Goal: Task Accomplishment & Management: Complete application form

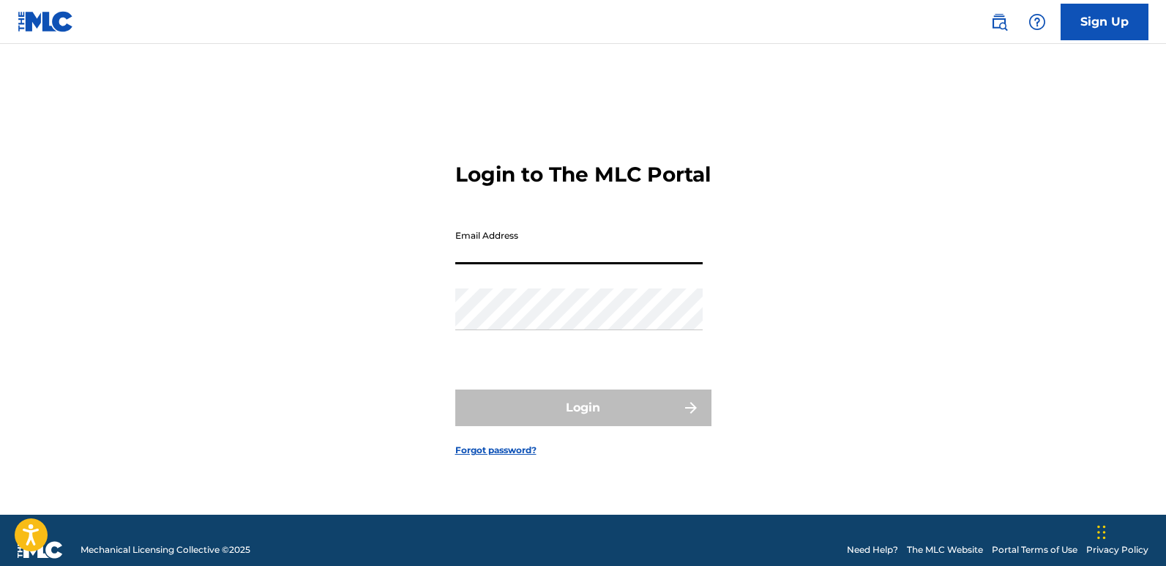
click at [565, 263] on input "Email Address" at bounding box center [578, 244] width 247 height 42
type input "[EMAIL_ADDRESS][DOMAIN_NAME]"
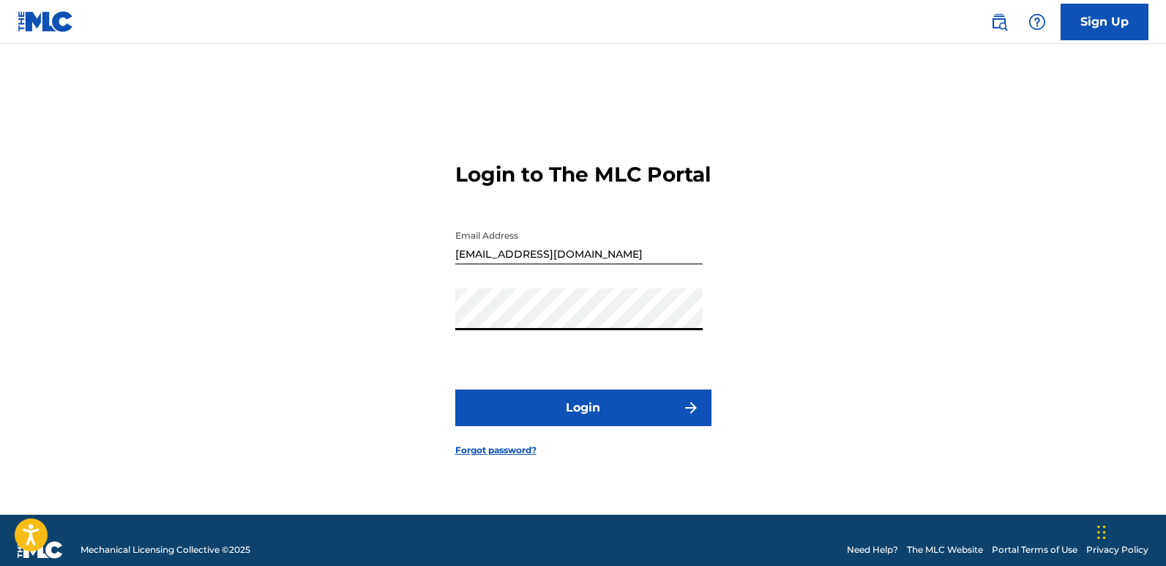
click at [543, 416] on button "Login" at bounding box center [583, 407] width 256 height 37
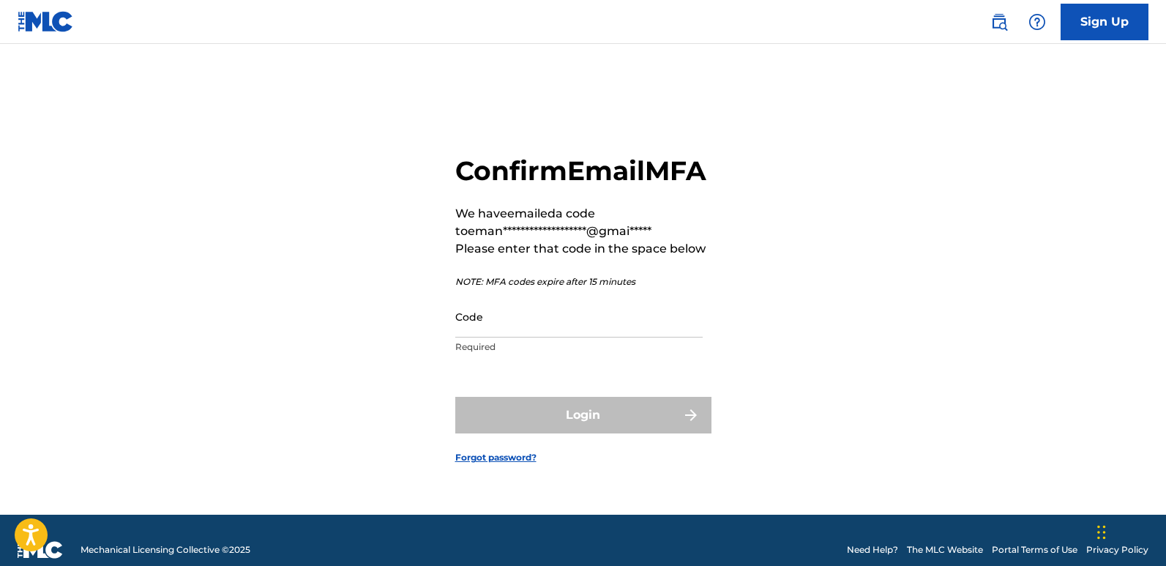
click at [531, 330] on input "Code" at bounding box center [578, 317] width 247 height 42
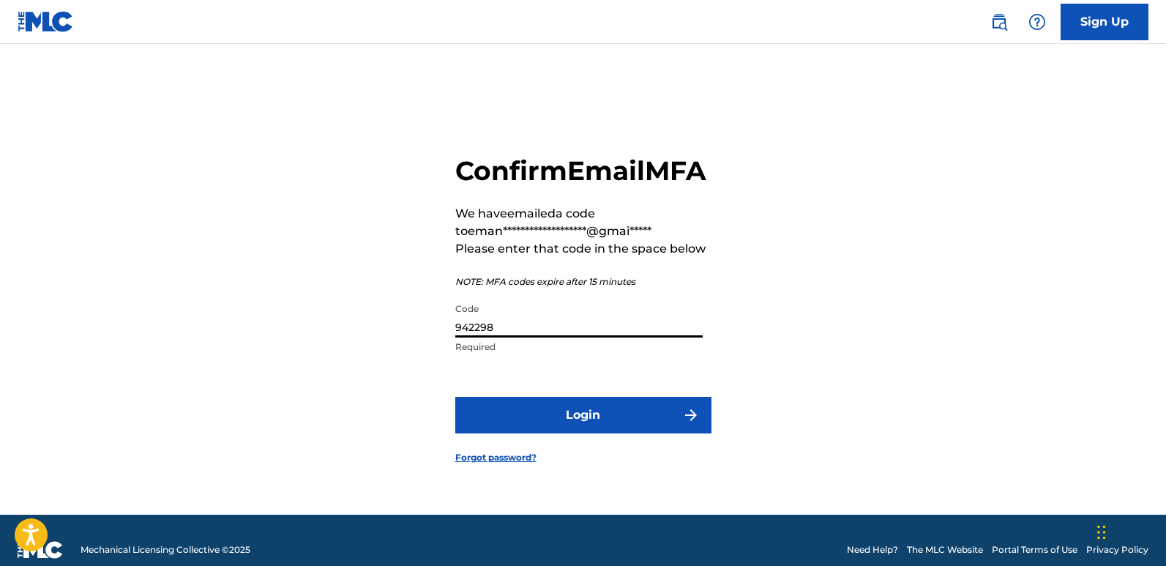
type input "942298"
click at [633, 433] on button "Login" at bounding box center [583, 415] width 256 height 37
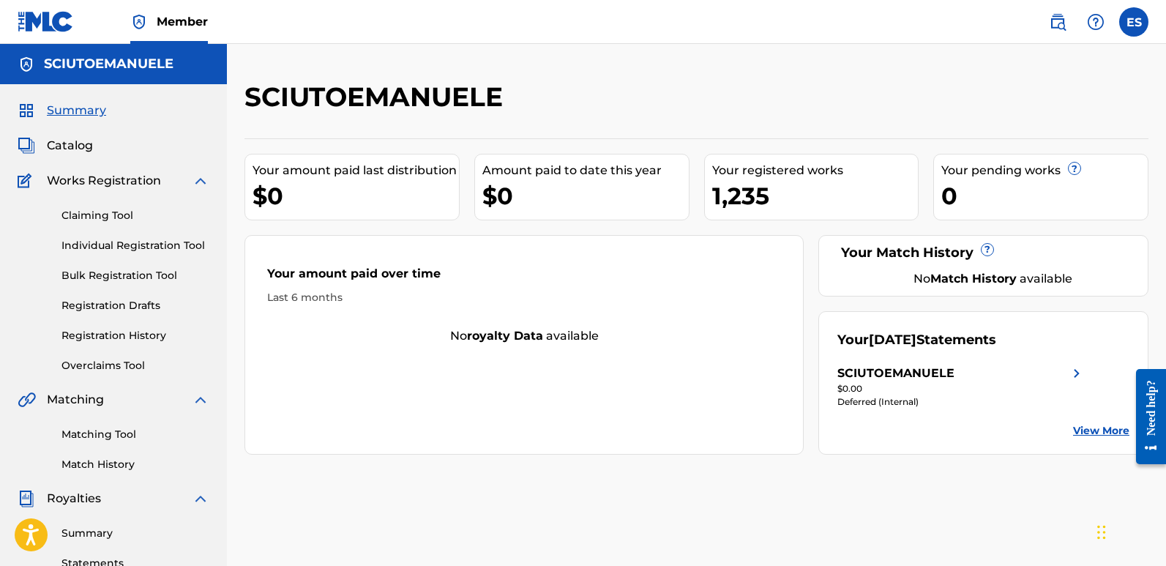
click at [166, 244] on link "Individual Registration Tool" at bounding box center [135, 245] width 148 height 15
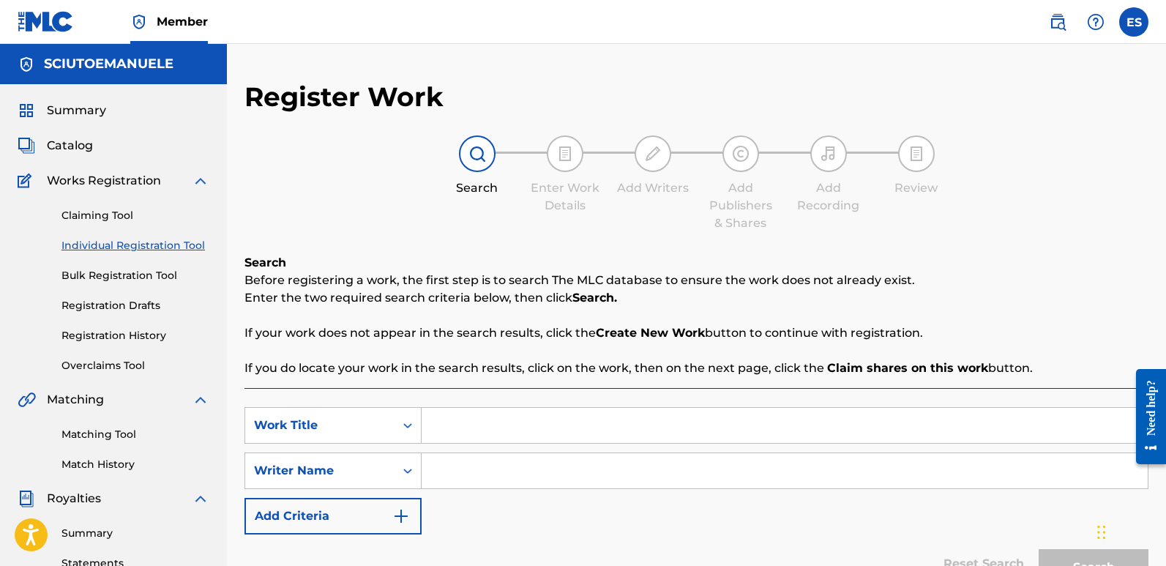
click at [468, 411] on input "Search Form" at bounding box center [785, 425] width 726 height 35
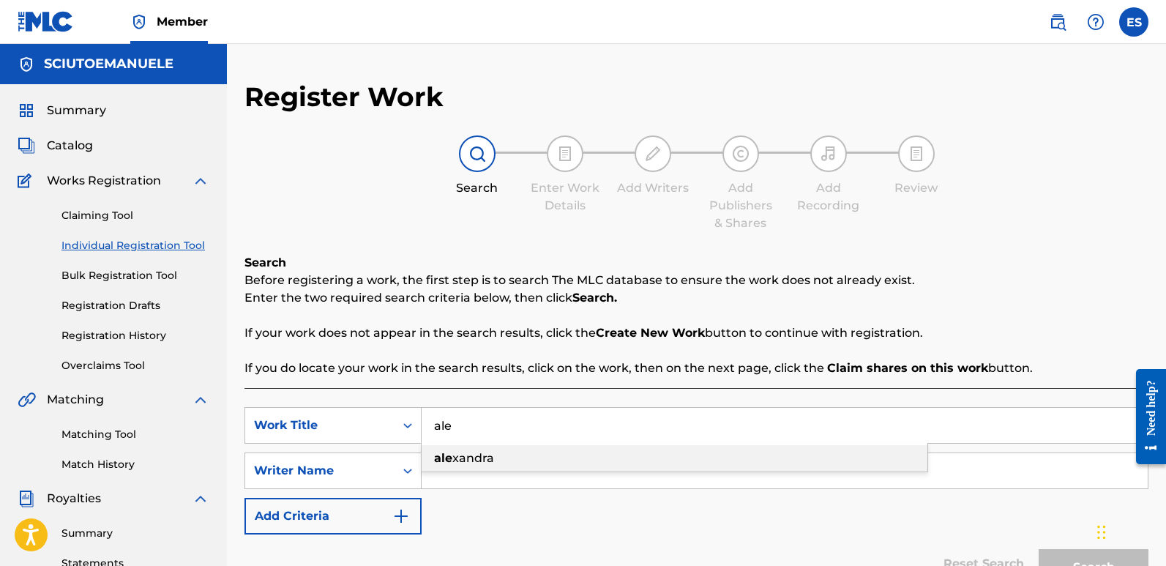
click at [505, 459] on div "[PERSON_NAME]" at bounding box center [675, 458] width 506 height 26
type input "[PERSON_NAME]"
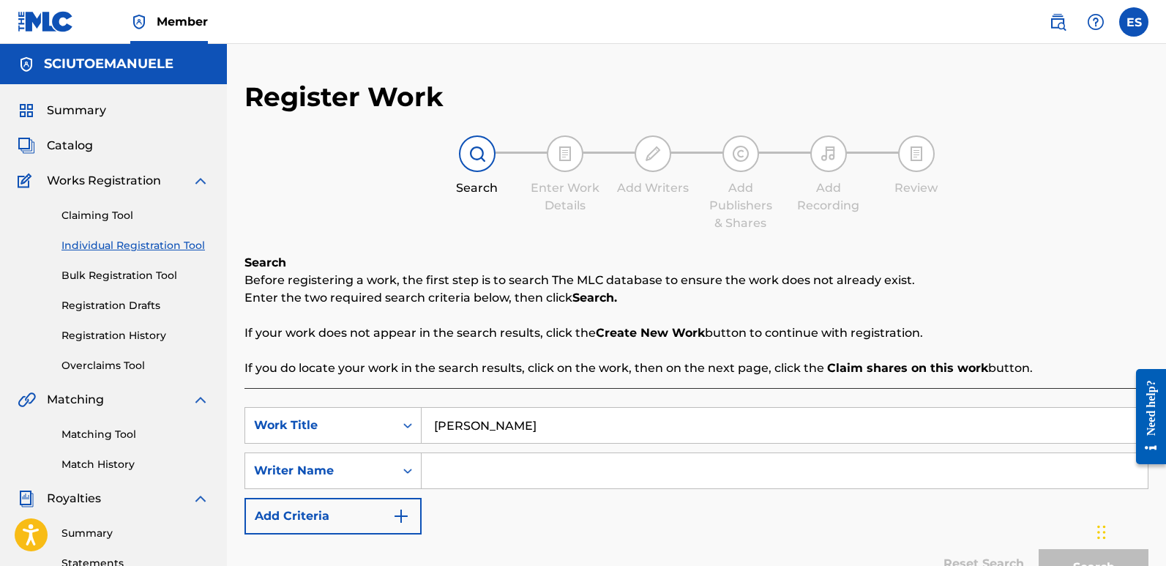
click at [475, 467] on input "Search Form" at bounding box center [785, 470] width 726 height 35
click at [498, 477] on input "Search Form" at bounding box center [785, 470] width 726 height 35
type input "[PERSON_NAME]"
click at [1039, 549] on button "Search" at bounding box center [1094, 567] width 110 height 37
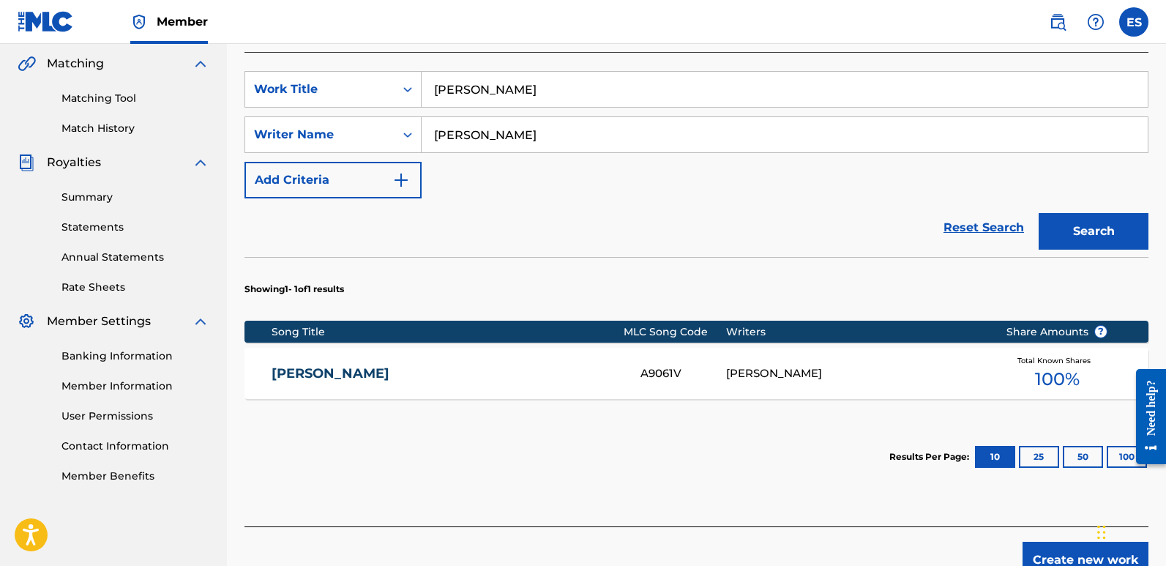
click at [1070, 556] on button "Create new work" at bounding box center [1086, 560] width 126 height 37
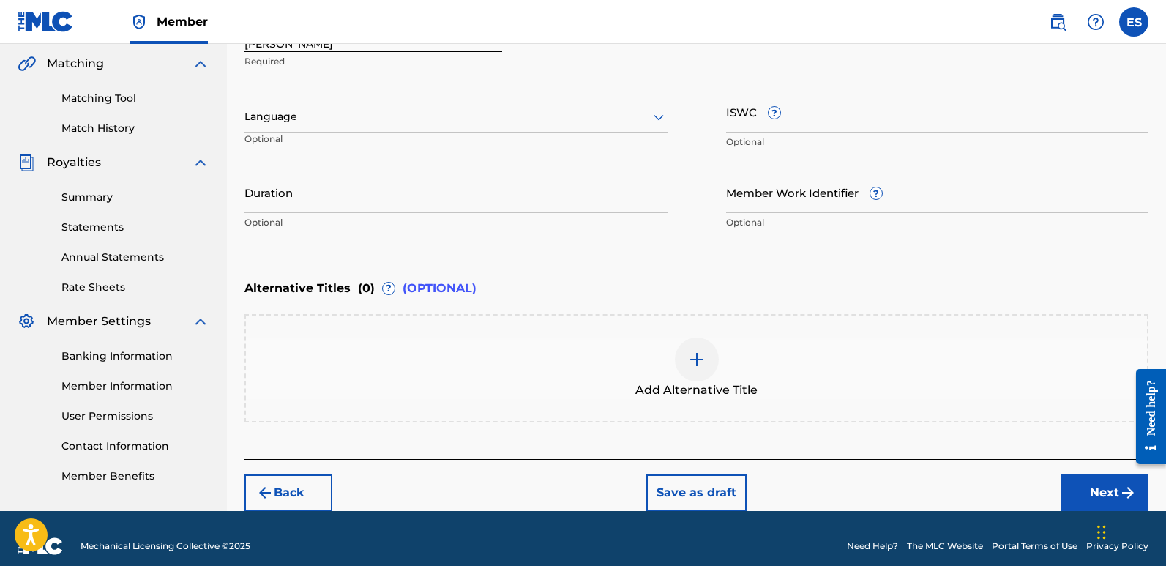
click at [403, 100] on div "Language Optional" at bounding box center [456, 124] width 423 height 66
click at [367, 111] on div at bounding box center [456, 117] width 423 height 18
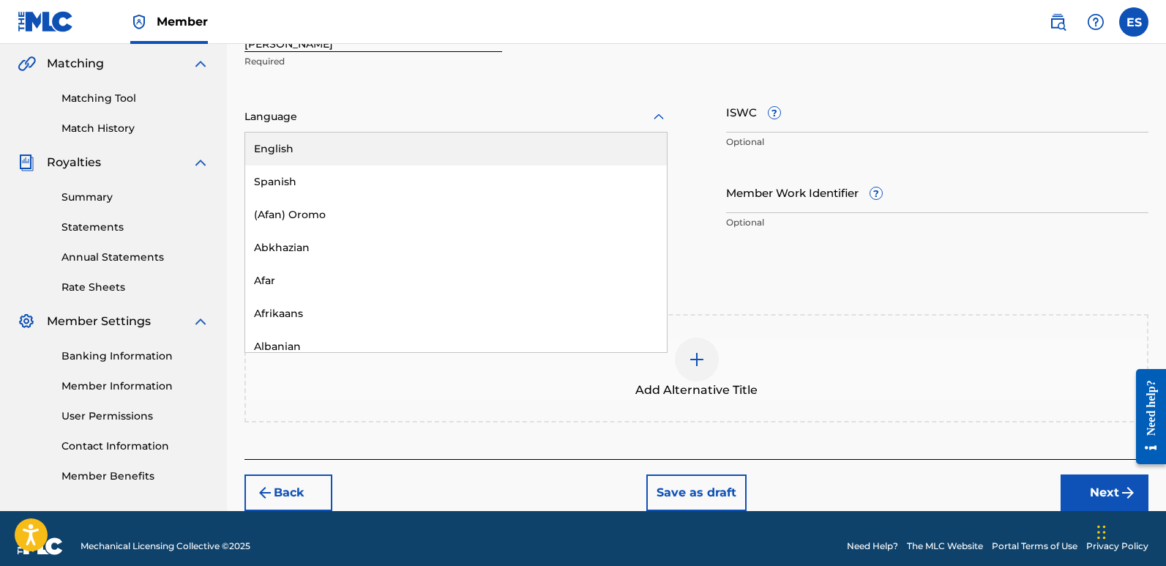
click at [294, 157] on div "English" at bounding box center [456, 149] width 422 height 33
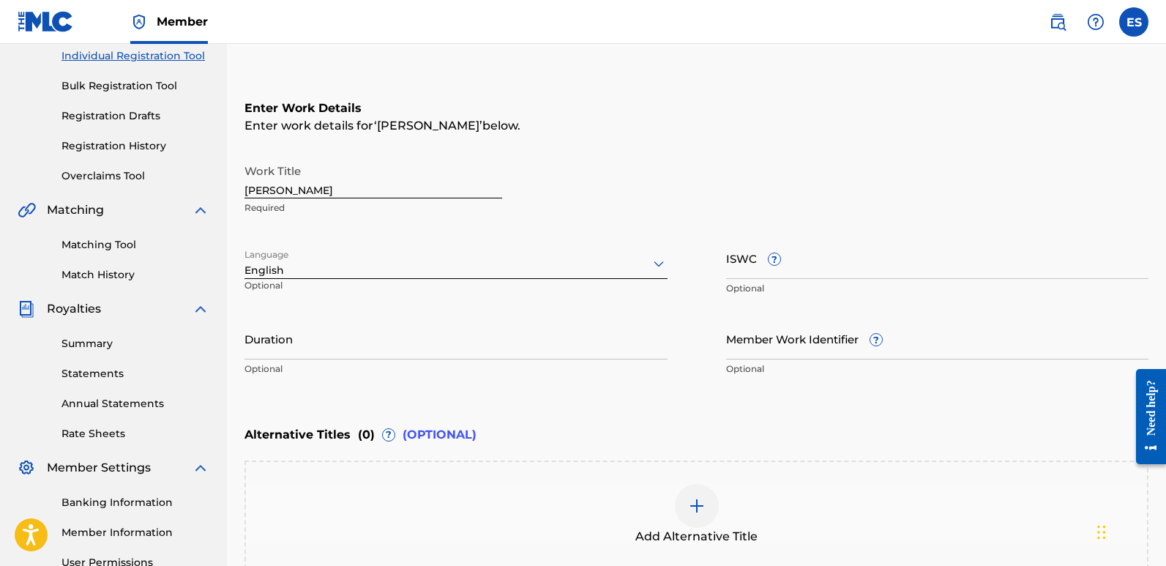
scroll to position [196, 0]
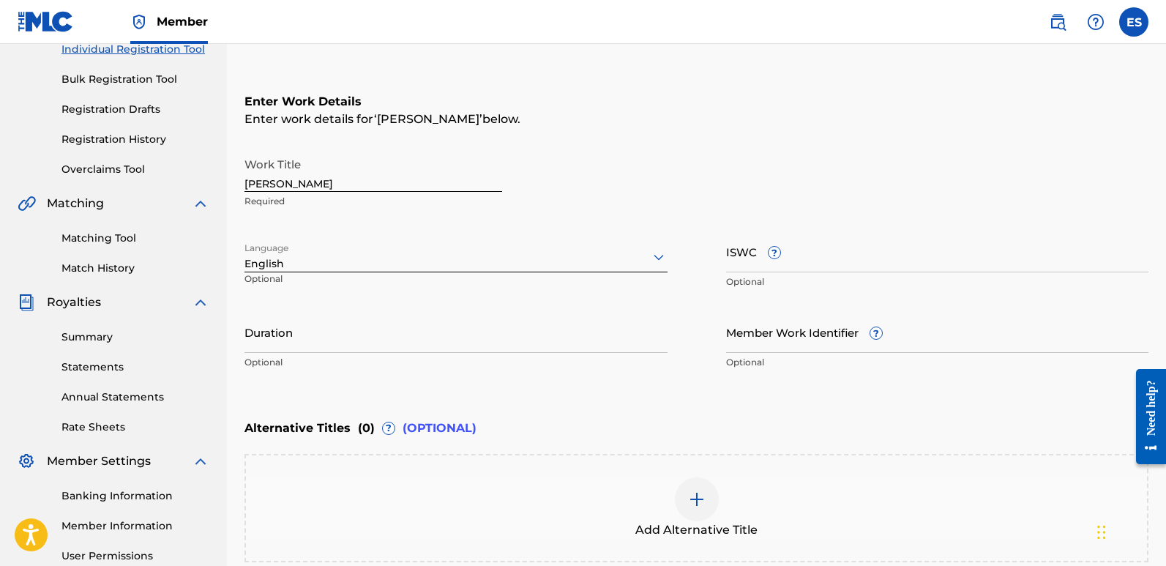
click at [302, 186] on input "[PERSON_NAME]" at bounding box center [374, 171] width 258 height 42
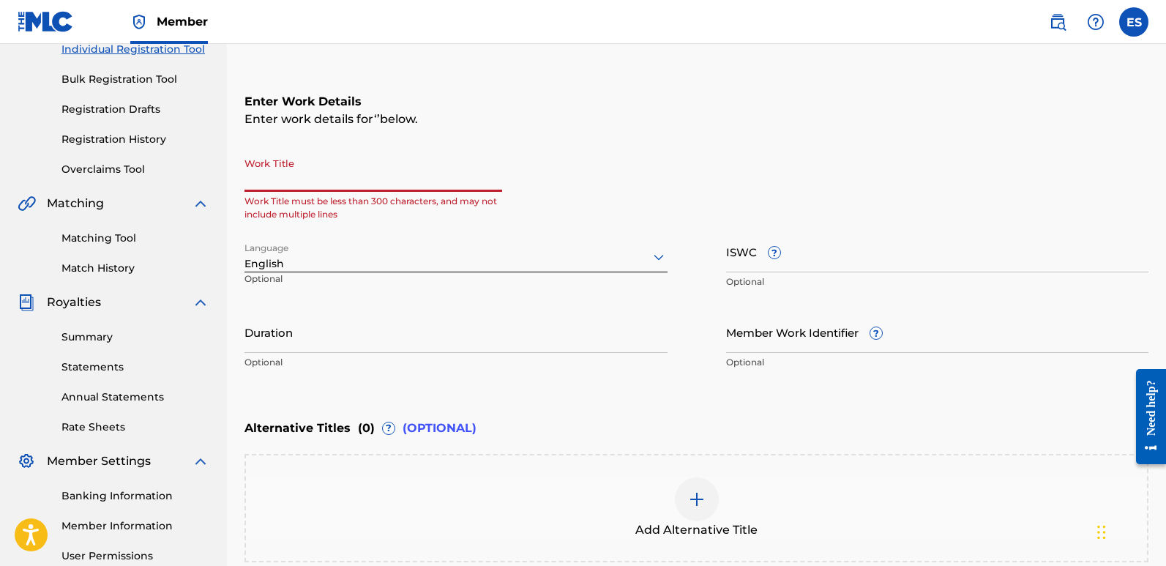
paste input "Fading Summer (feat. [PERSON_NAME])"
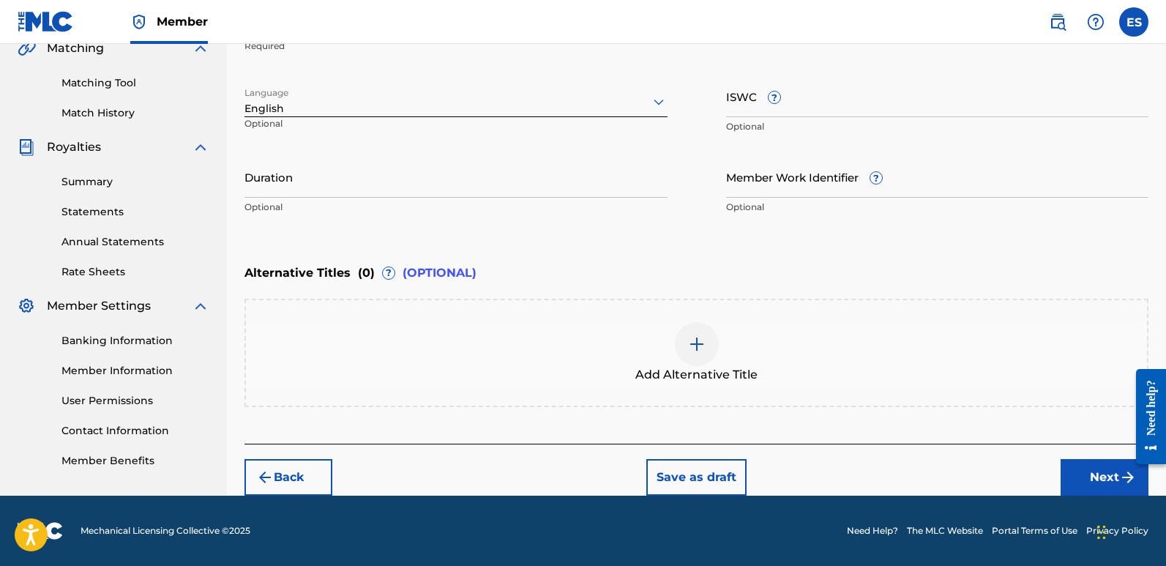
type input "Fading Summer (feat. [PERSON_NAME])"
click at [1090, 477] on button "Next" at bounding box center [1105, 477] width 88 height 37
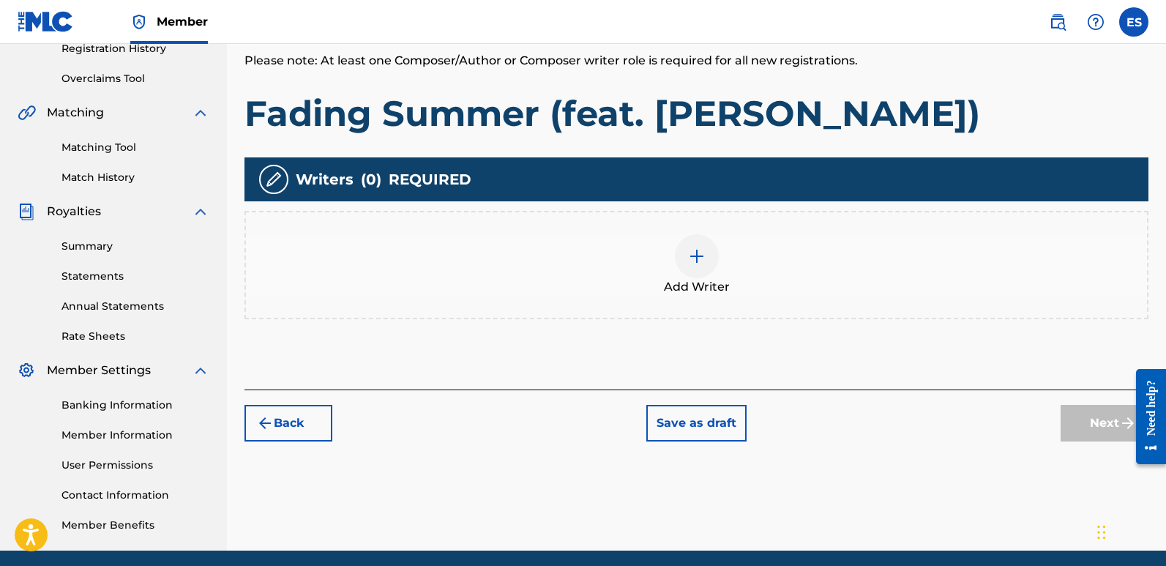
scroll to position [66, 0]
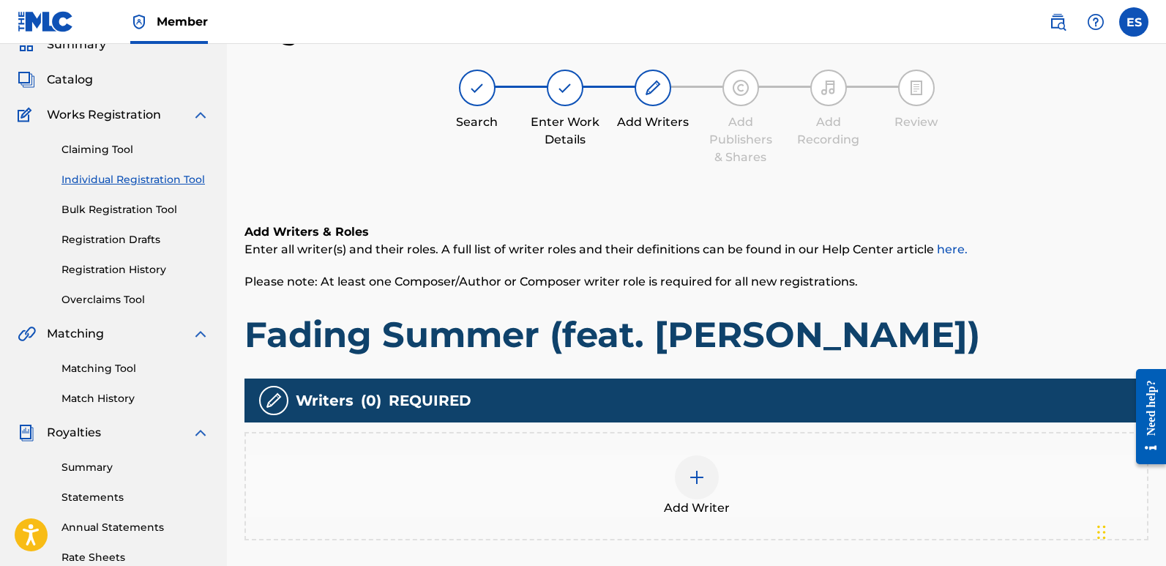
click at [706, 500] on span "Add Writer" at bounding box center [697, 508] width 66 height 18
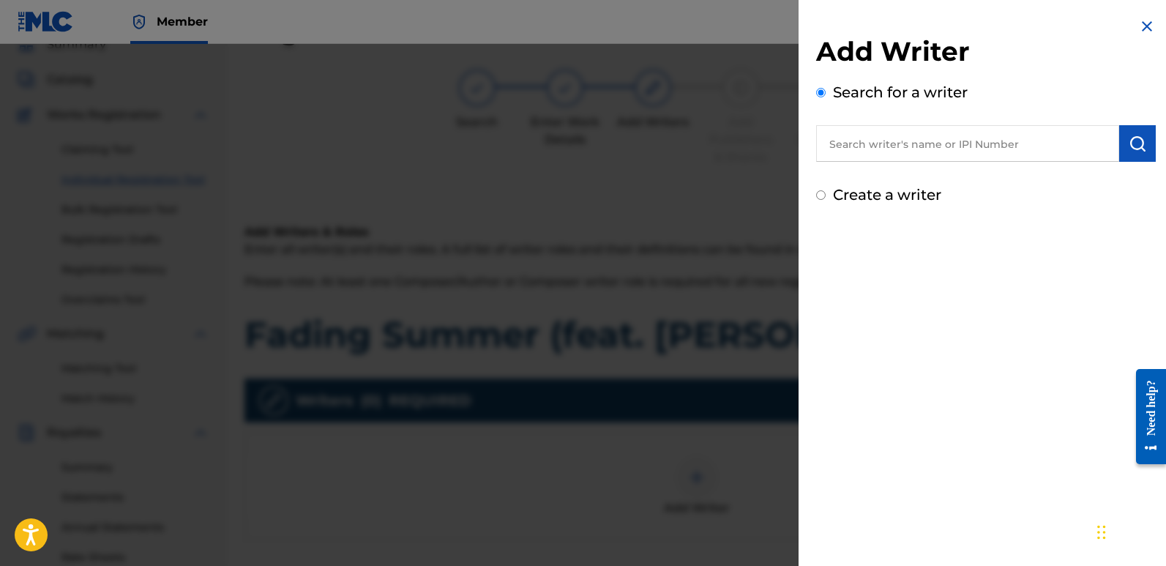
click at [899, 142] on input "text" at bounding box center [967, 143] width 303 height 37
type input "emanuelesciuto"
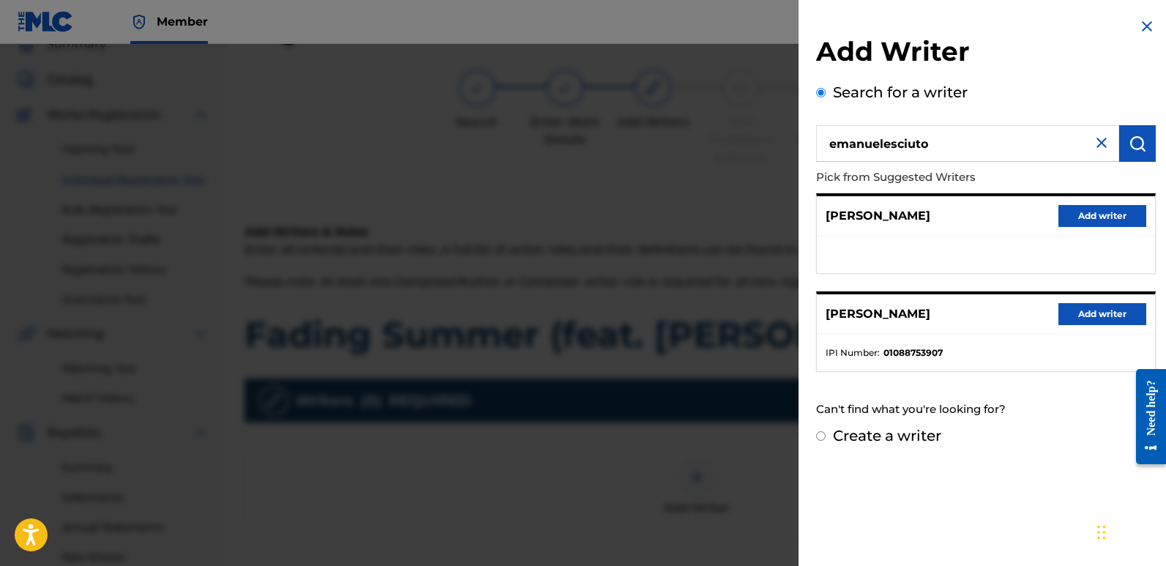
click at [1107, 310] on button "Add writer" at bounding box center [1103, 314] width 88 height 22
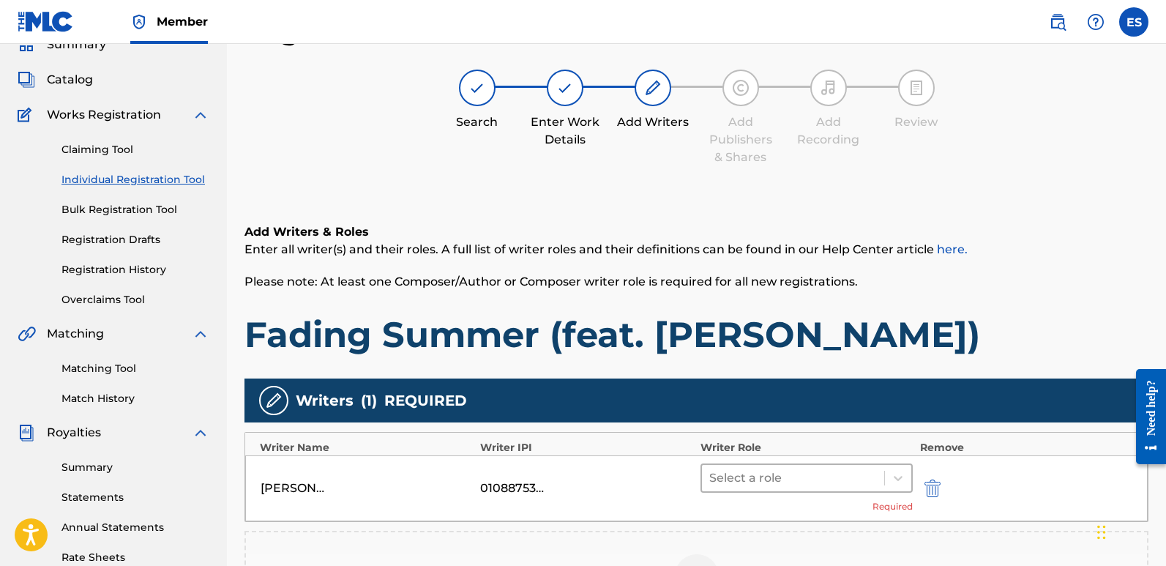
click at [771, 482] on div at bounding box center [793, 478] width 168 height 20
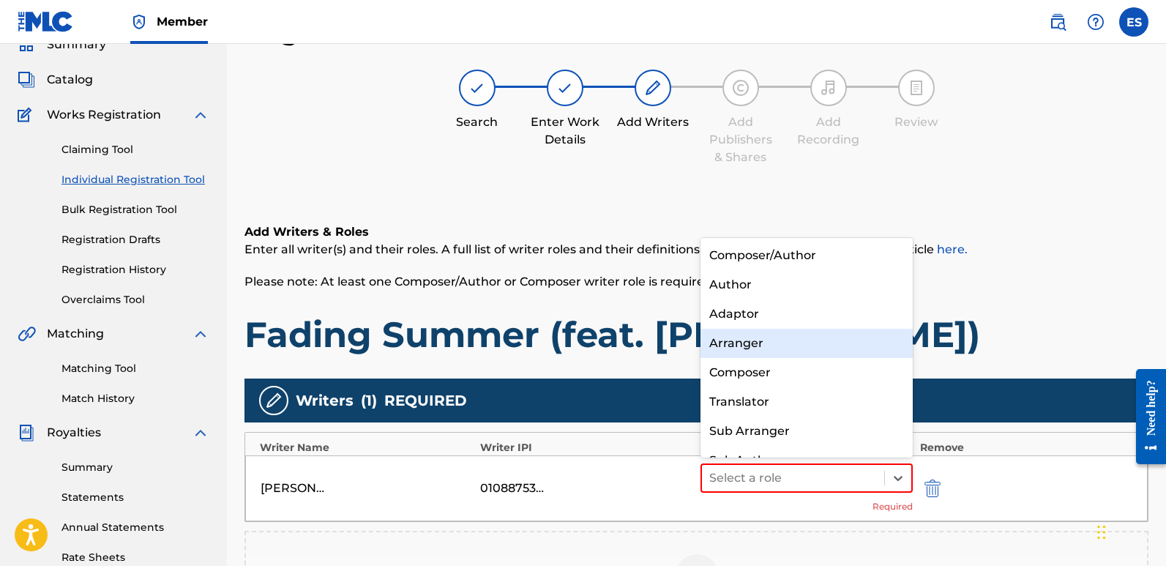
scroll to position [20, 0]
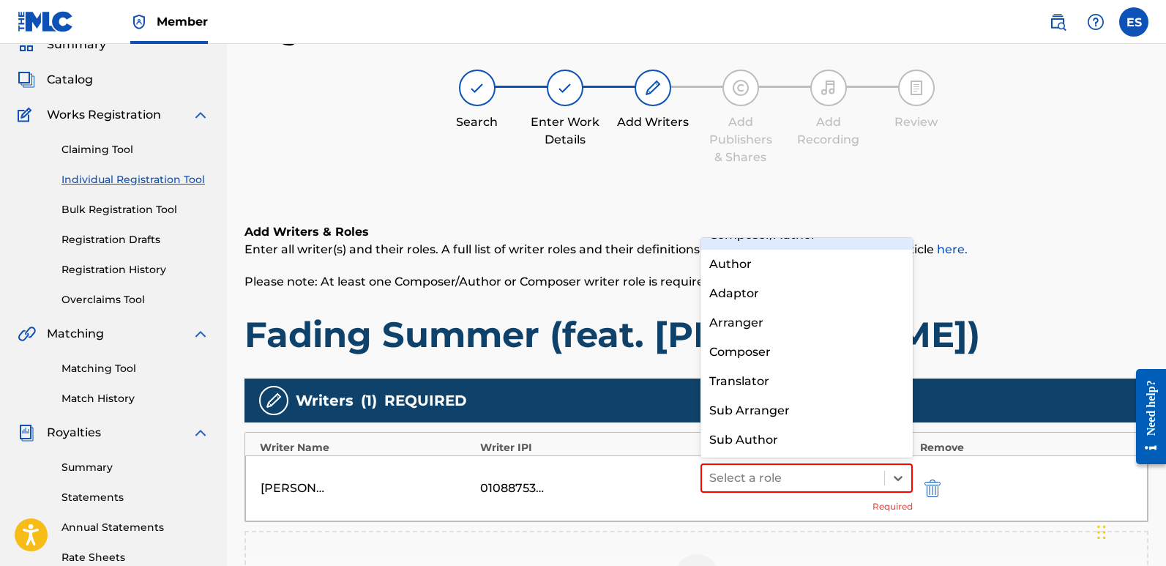
click at [753, 243] on div "Composer/Author" at bounding box center [807, 234] width 212 height 29
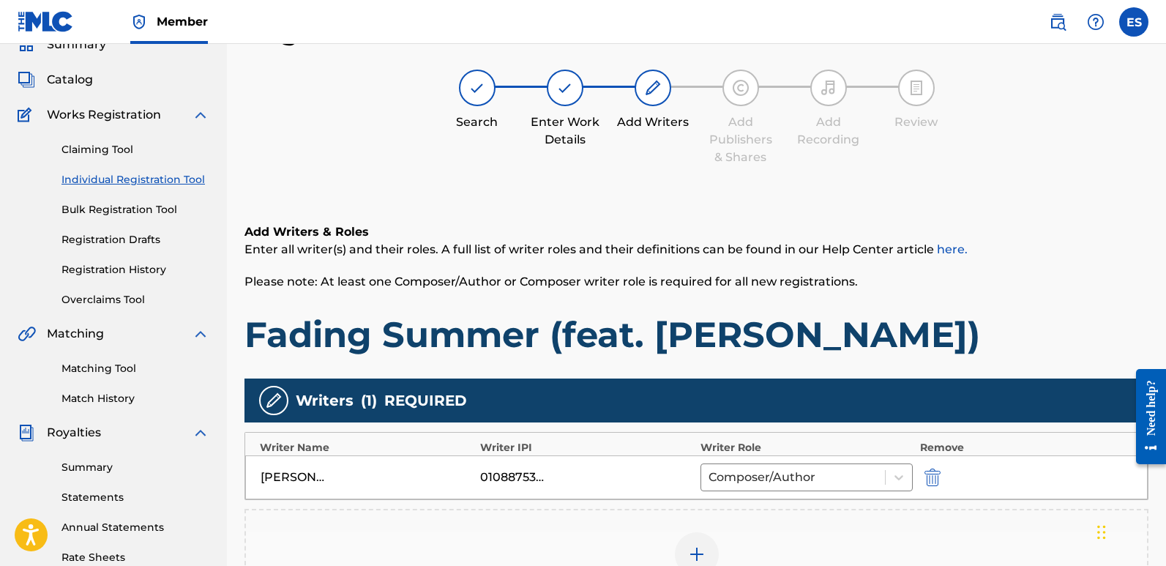
scroll to position [321, 0]
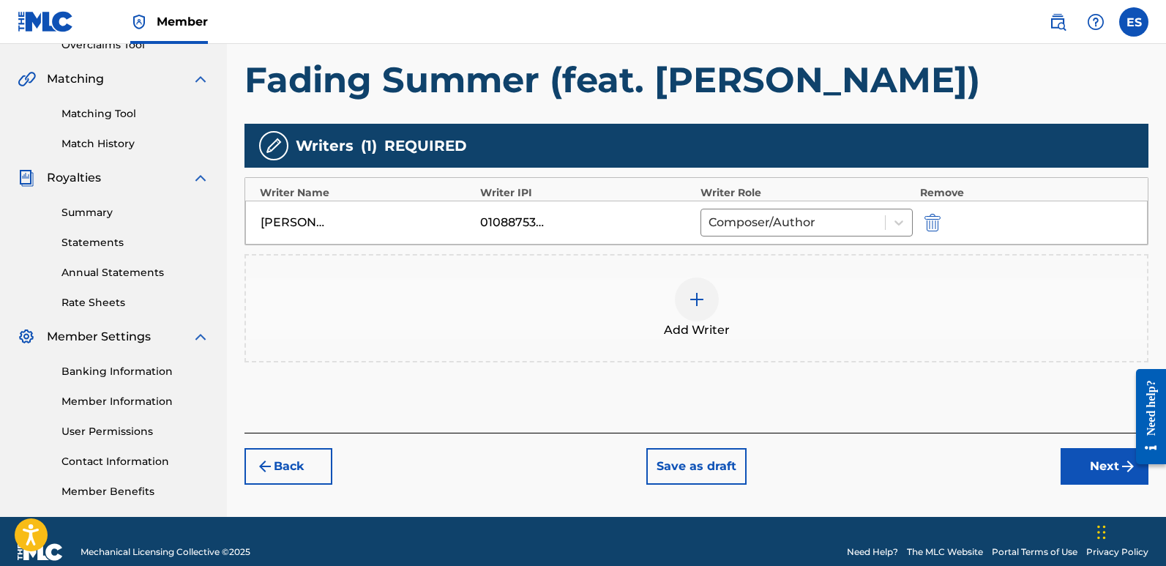
click at [1097, 483] on button "Next" at bounding box center [1105, 466] width 88 height 37
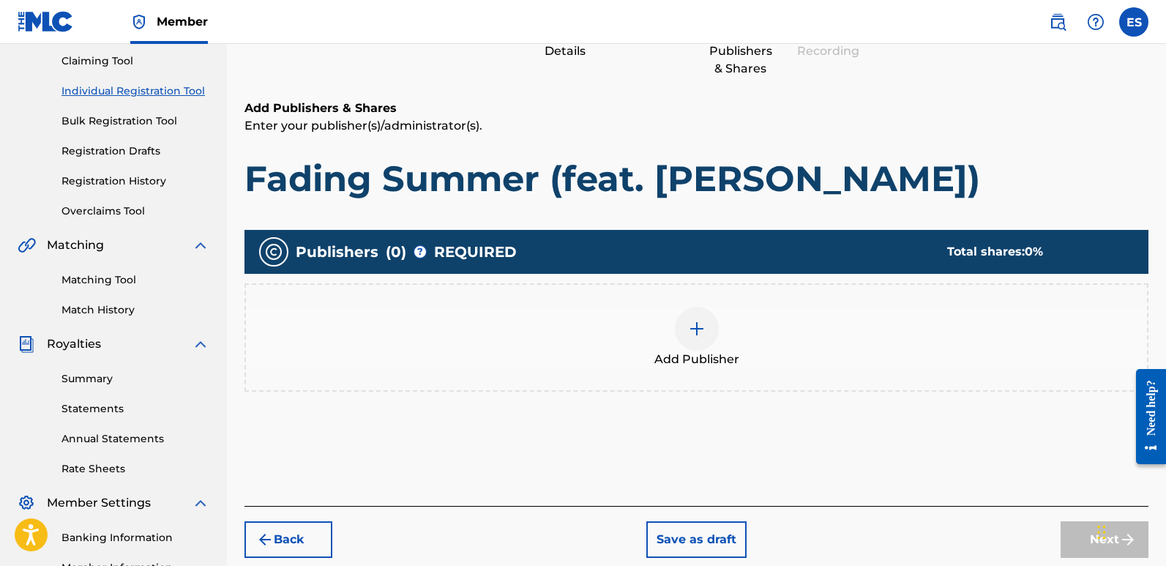
scroll to position [66, 0]
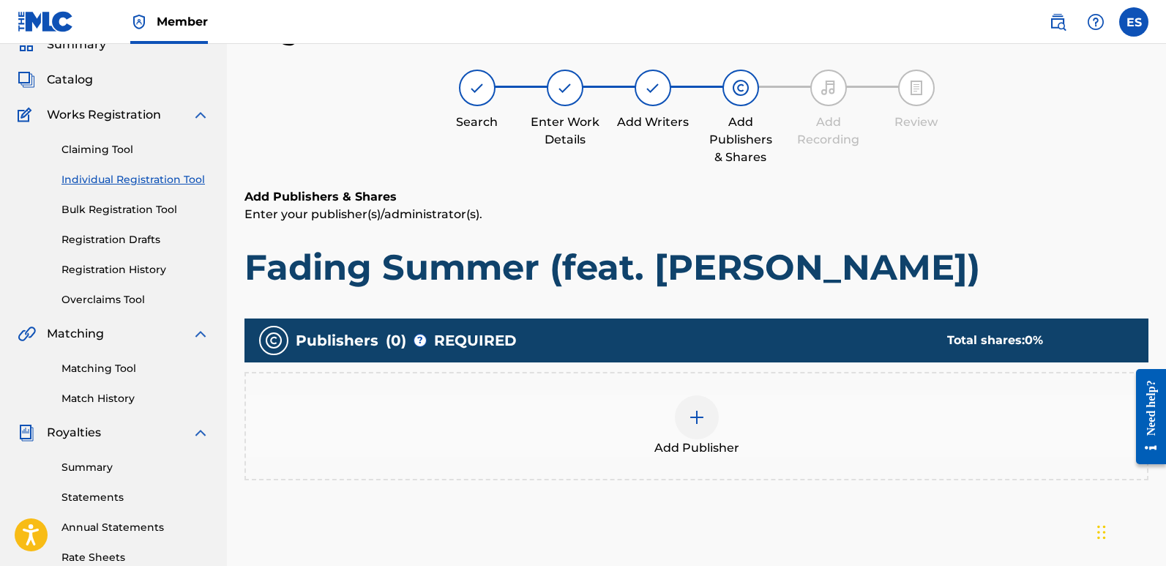
click at [720, 427] on div "Add Publisher" at bounding box center [696, 425] width 901 height 61
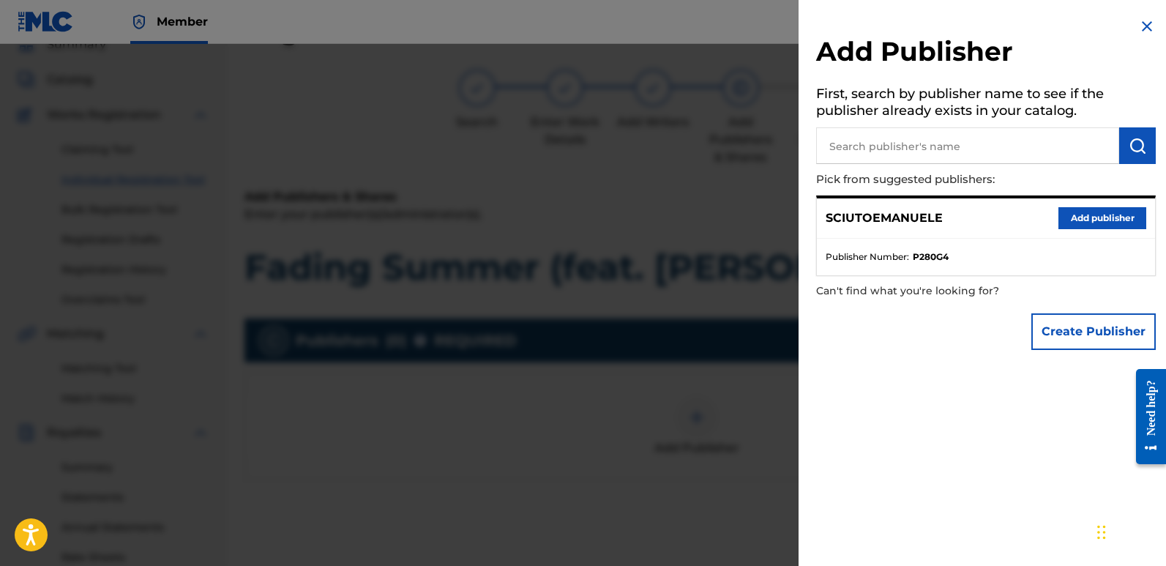
click at [1116, 219] on button "Add publisher" at bounding box center [1103, 218] width 88 height 22
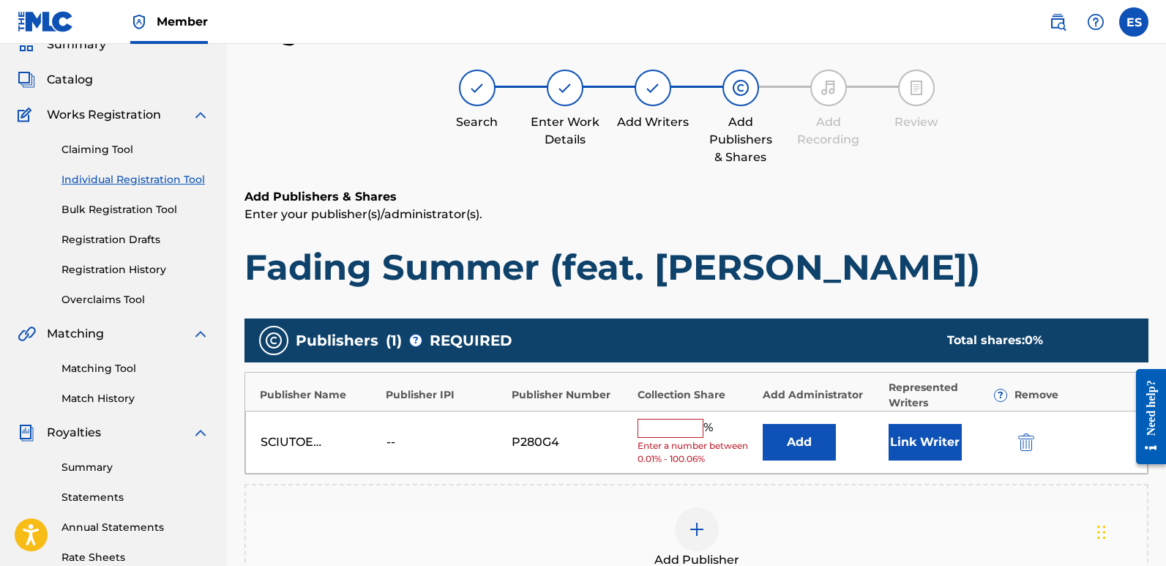
click at [928, 435] on button "Link Writer" at bounding box center [925, 442] width 73 height 37
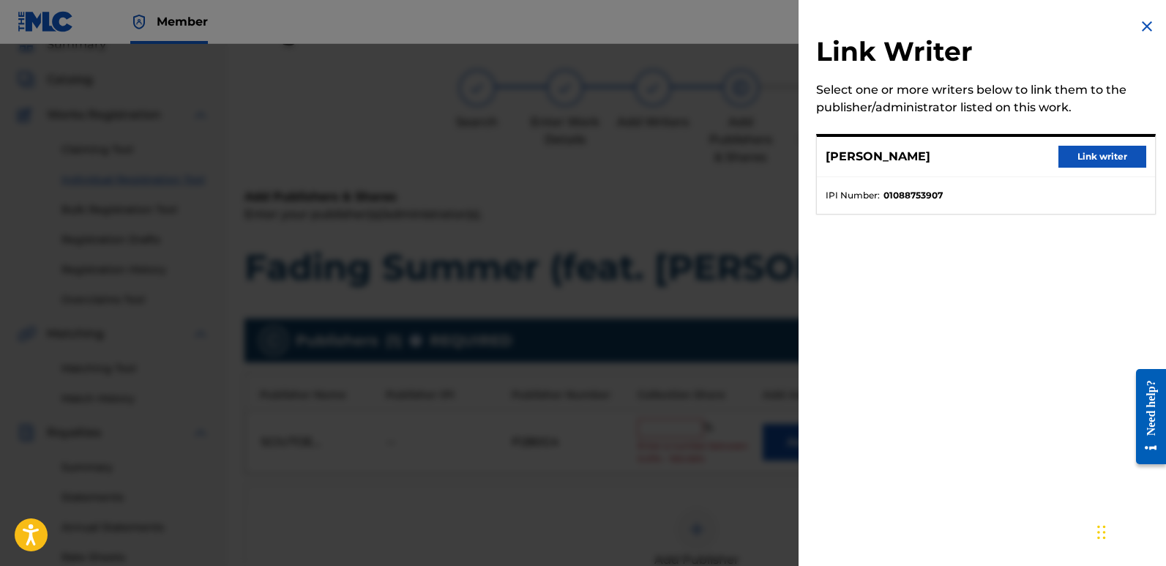
click at [1107, 155] on button "Link writer" at bounding box center [1103, 157] width 88 height 22
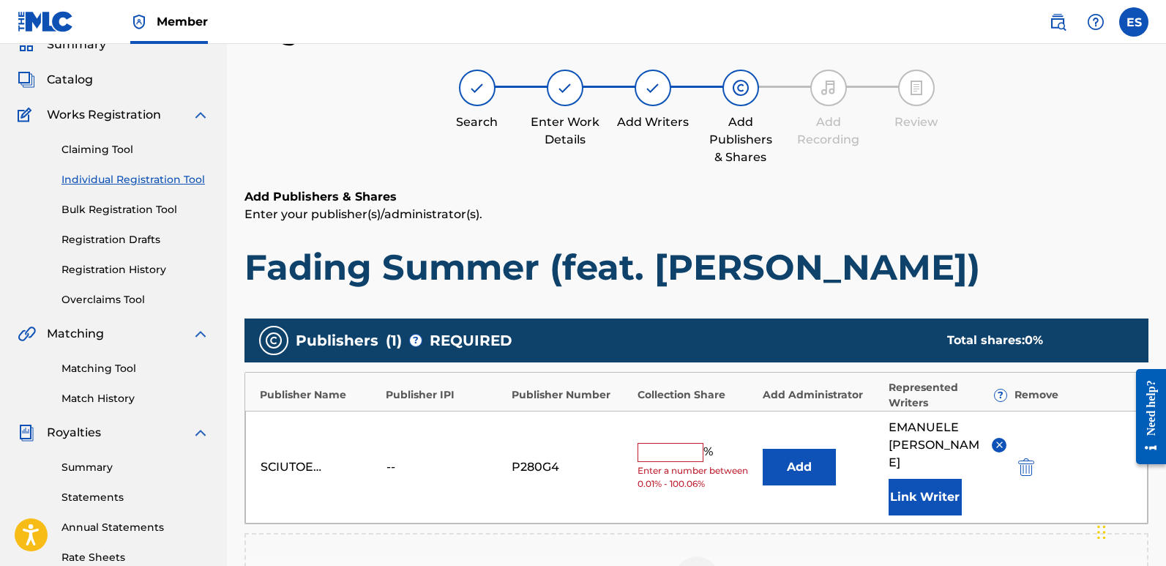
click at [682, 443] on input "text" at bounding box center [671, 452] width 66 height 19
type input "100"
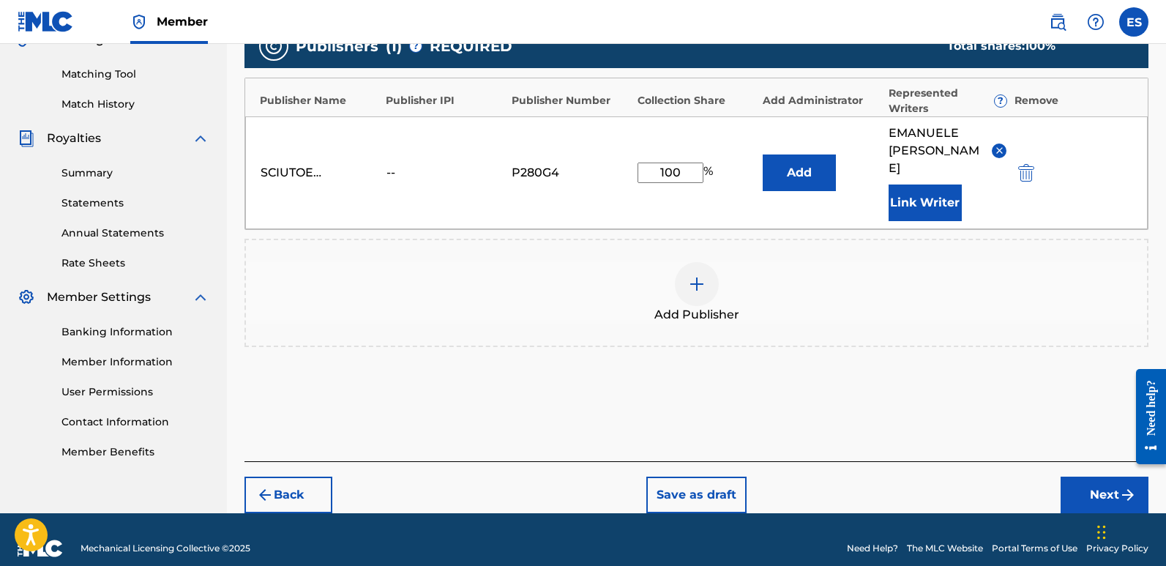
click at [1092, 480] on button "Next" at bounding box center [1105, 495] width 88 height 37
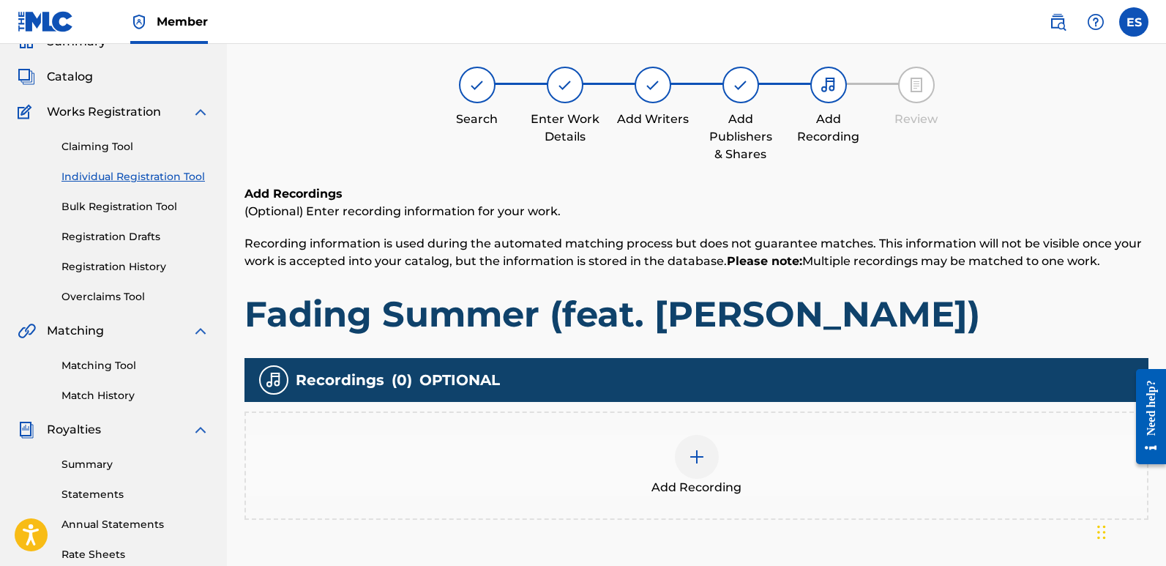
scroll to position [66, 0]
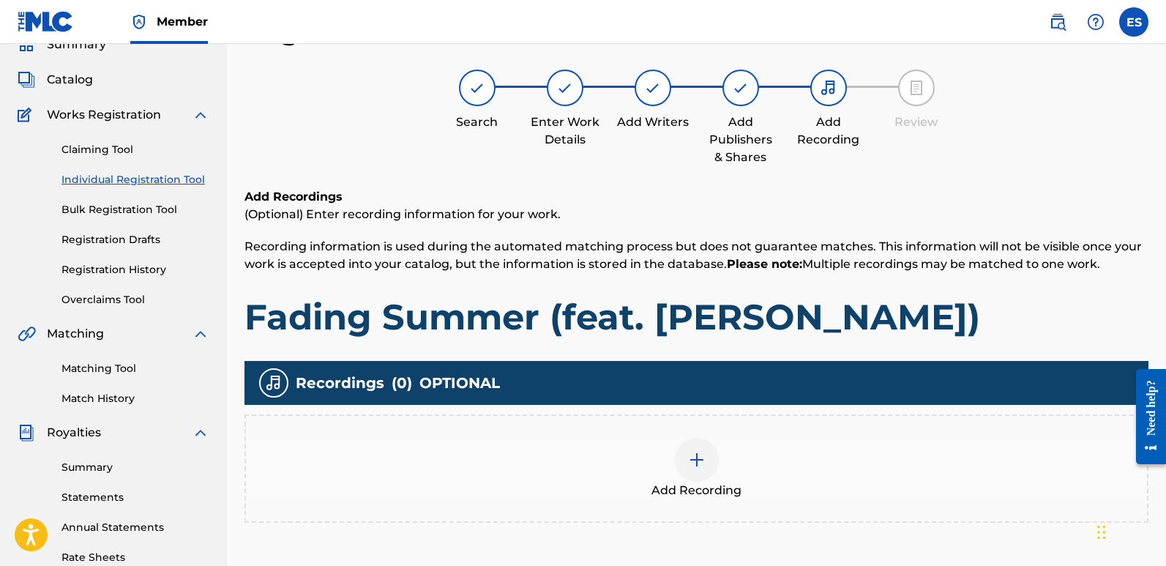
click at [711, 460] on div at bounding box center [697, 460] width 44 height 44
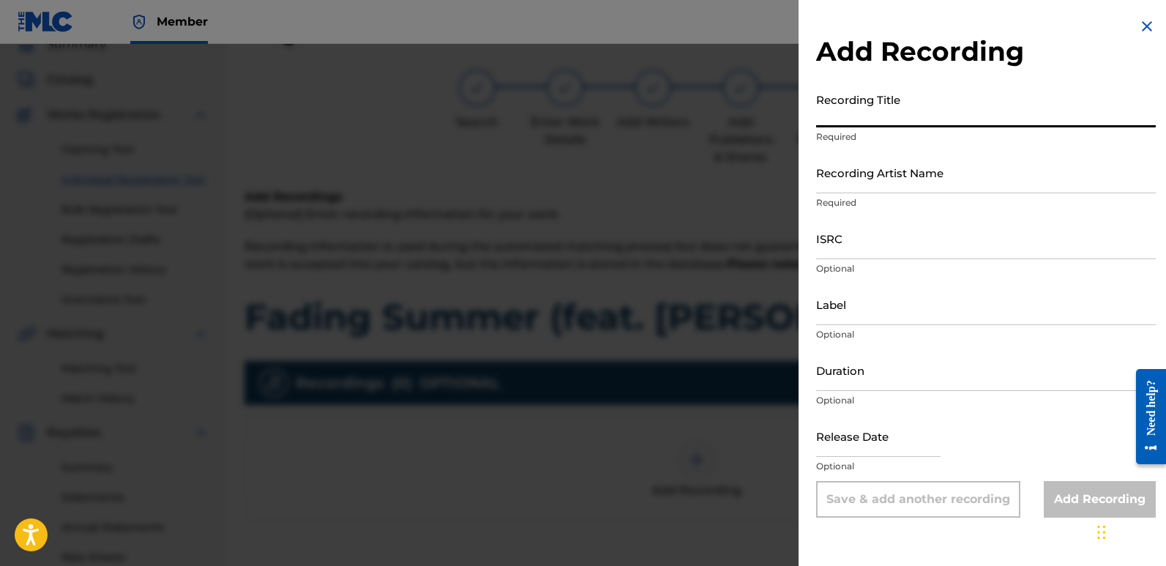
paste input "Fading Summer (feat. [PERSON_NAME])"
type input "Fading Summer (feat. [PERSON_NAME])"
click at [882, 173] on input "Recording Artist Name" at bounding box center [986, 173] width 340 height 42
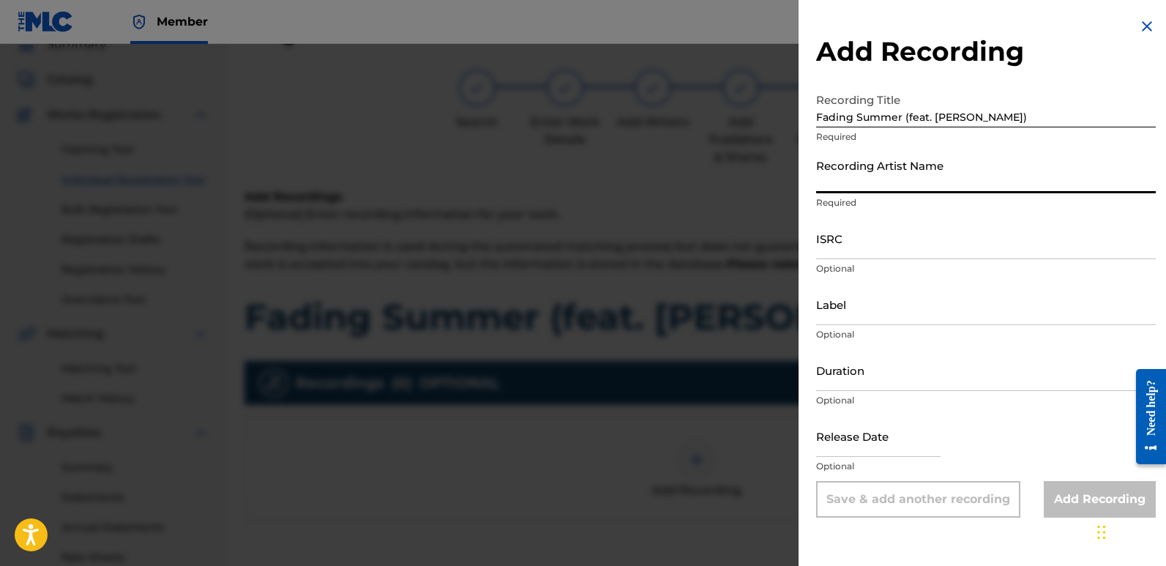
type input "Emadj"
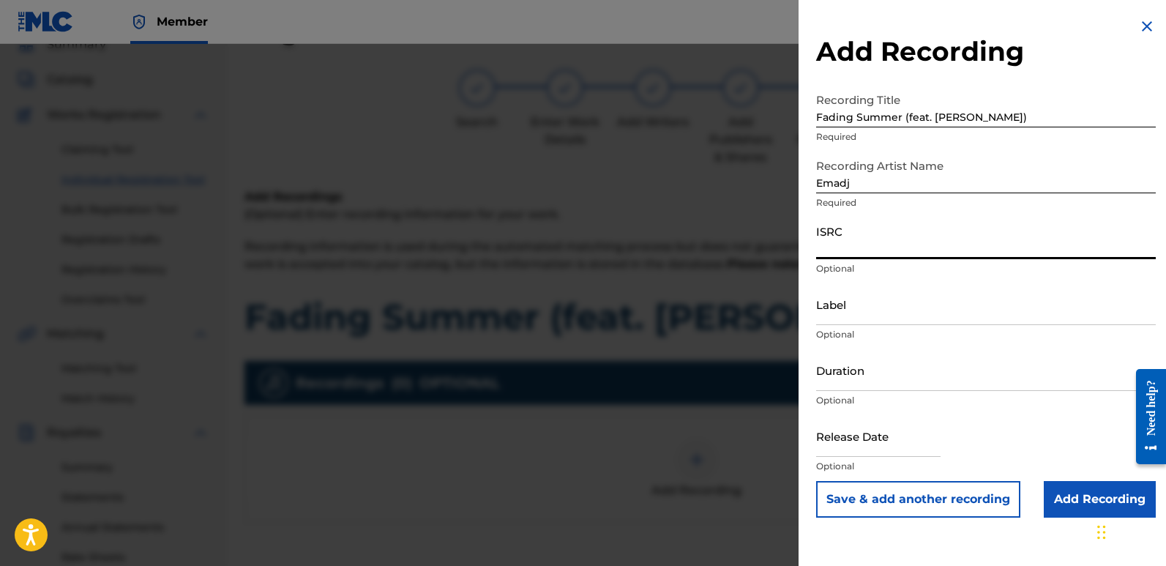
paste input "QZZ792503395"
type input "QZZ792503395"
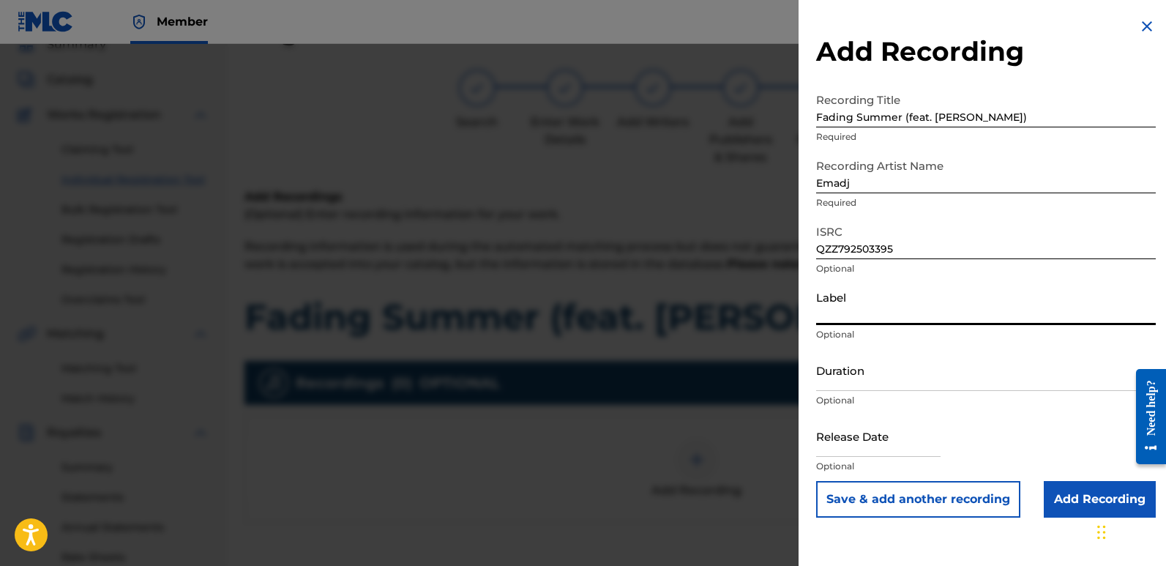
click at [914, 310] on input "Label" at bounding box center [986, 304] width 340 height 42
type input "Rightbeatz [GEOGRAPHIC_DATA]"
click at [876, 437] on input "text" at bounding box center [878, 436] width 124 height 42
select select "7"
select select "2025"
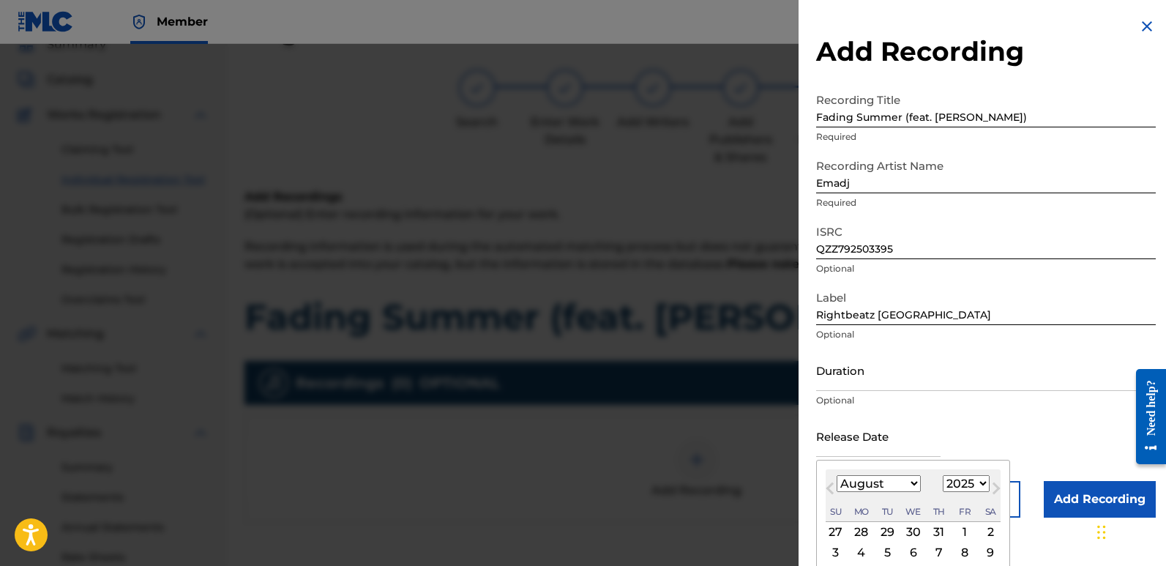
click at [963, 531] on div "1" at bounding box center [965, 532] width 18 height 18
type input "[DATE]"
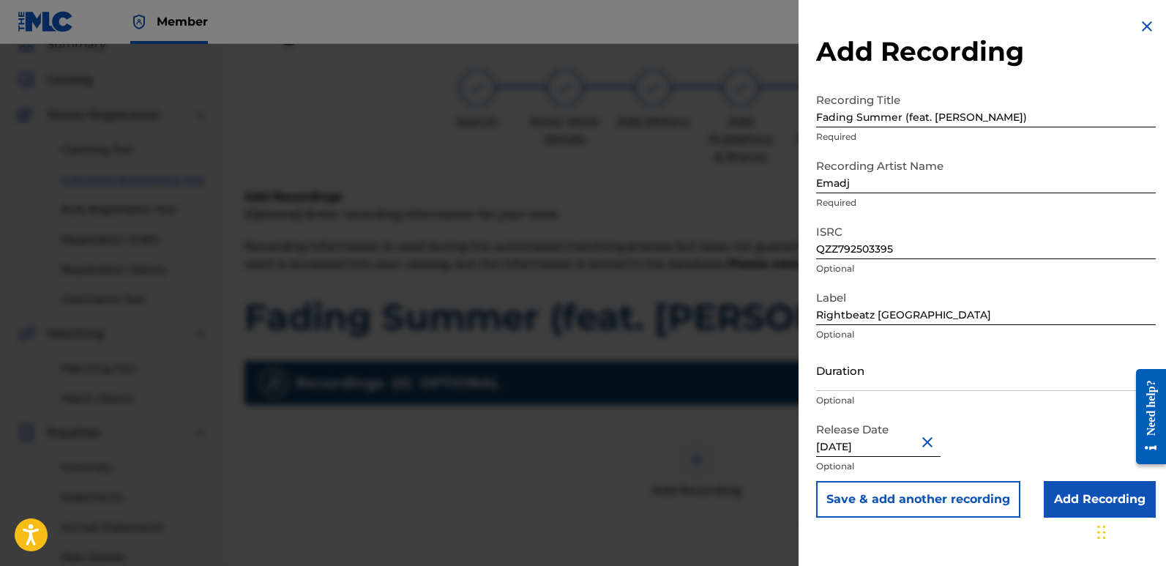
click at [857, 444] on input "[DATE]" at bounding box center [878, 436] width 124 height 42
select select "7"
select select "2025"
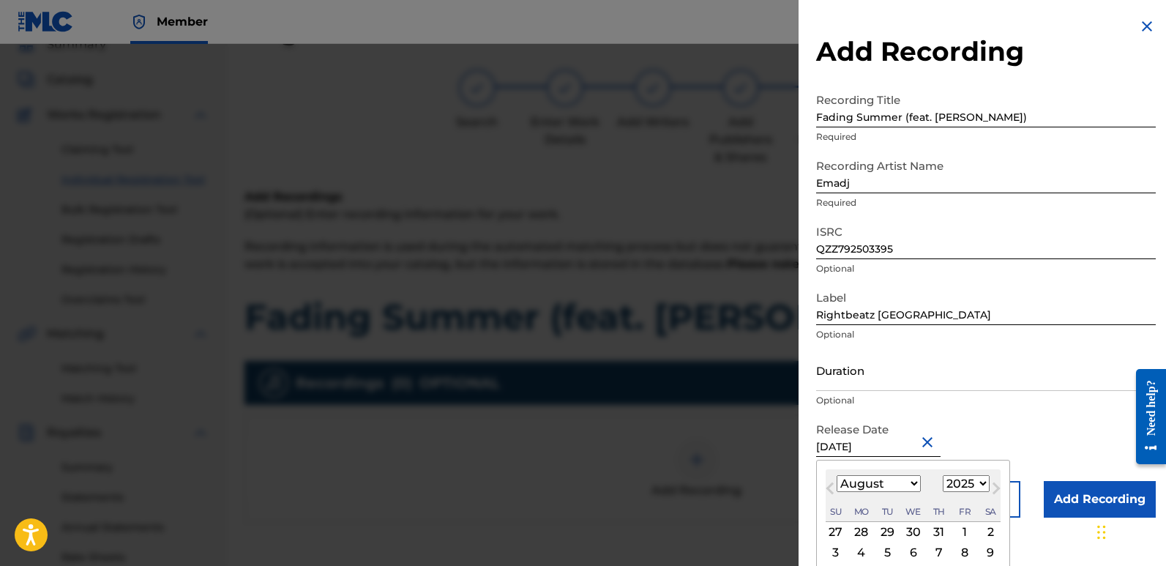
type input "[DATE]"
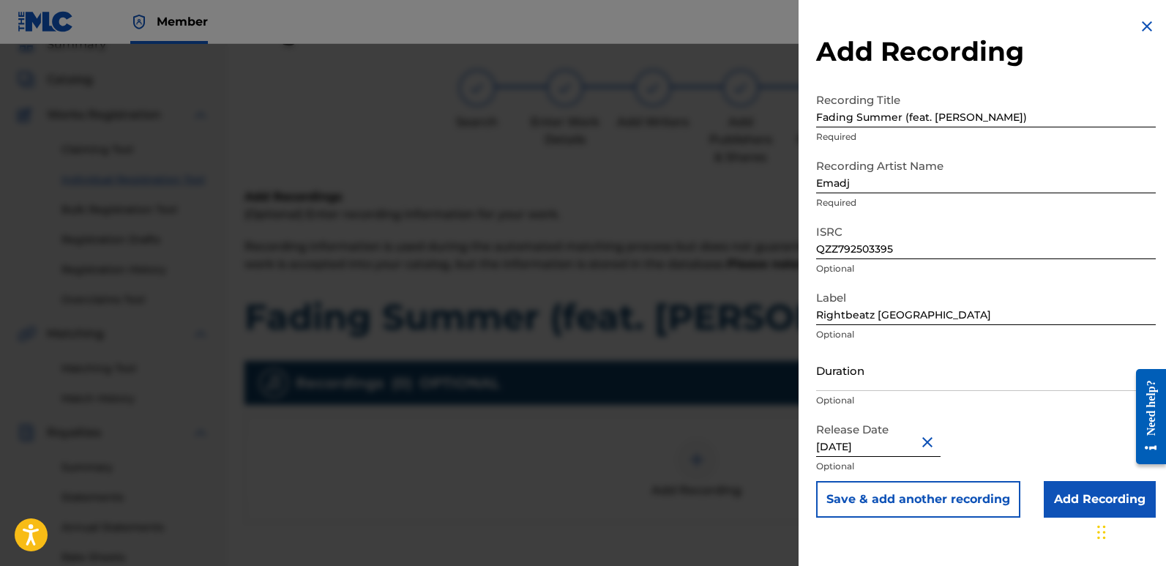
click at [1086, 493] on input "Add Recording" at bounding box center [1100, 499] width 112 height 37
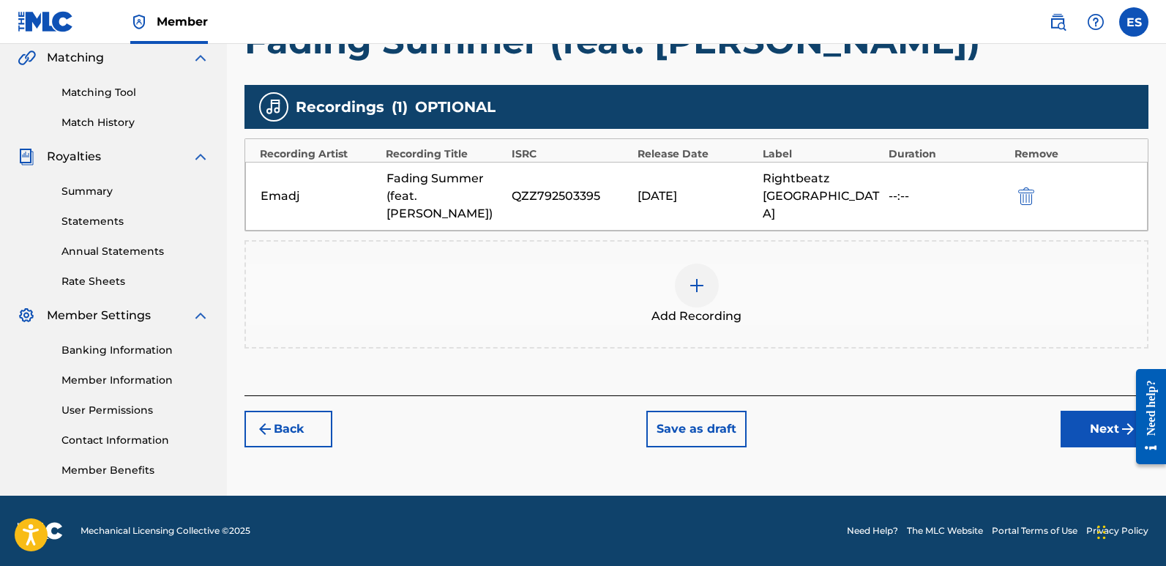
click at [1120, 434] on img "submit" at bounding box center [1128, 429] width 18 height 18
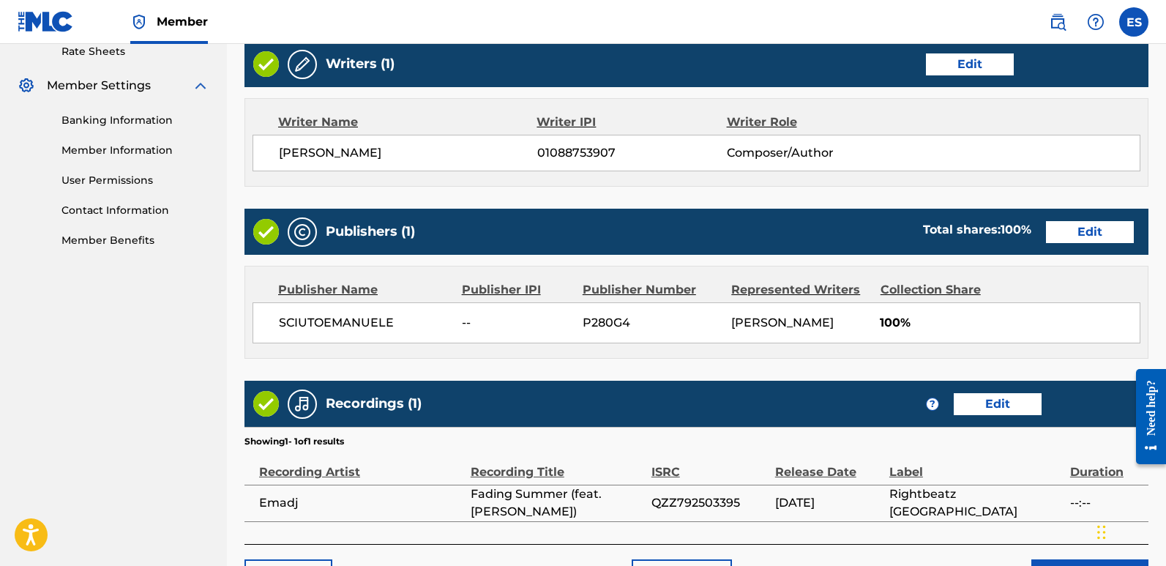
scroll to position [672, 0]
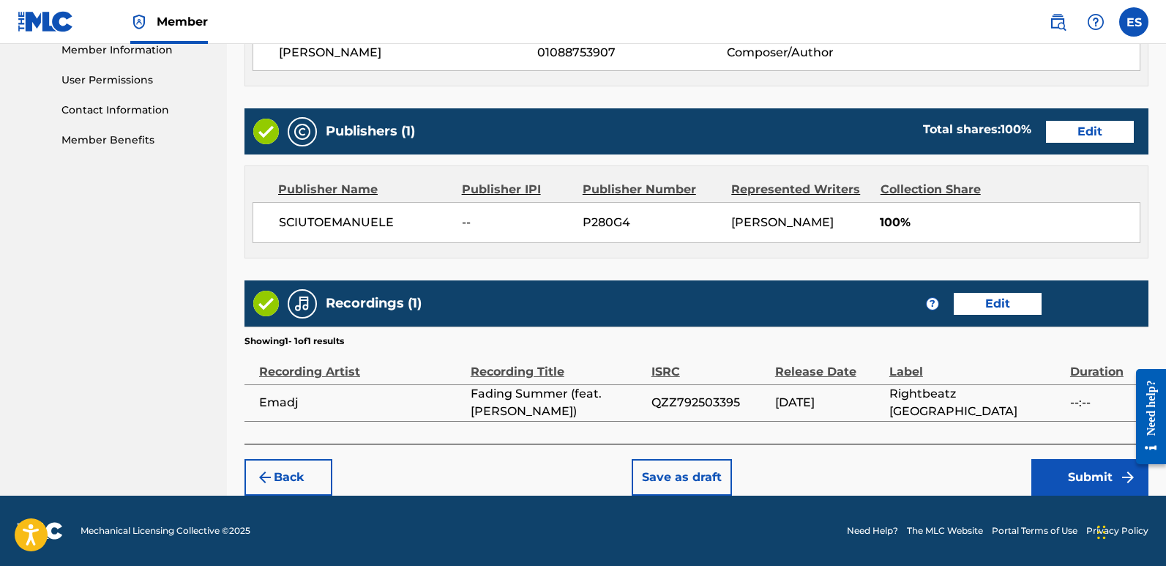
click at [1089, 474] on button "Submit" at bounding box center [1090, 477] width 117 height 37
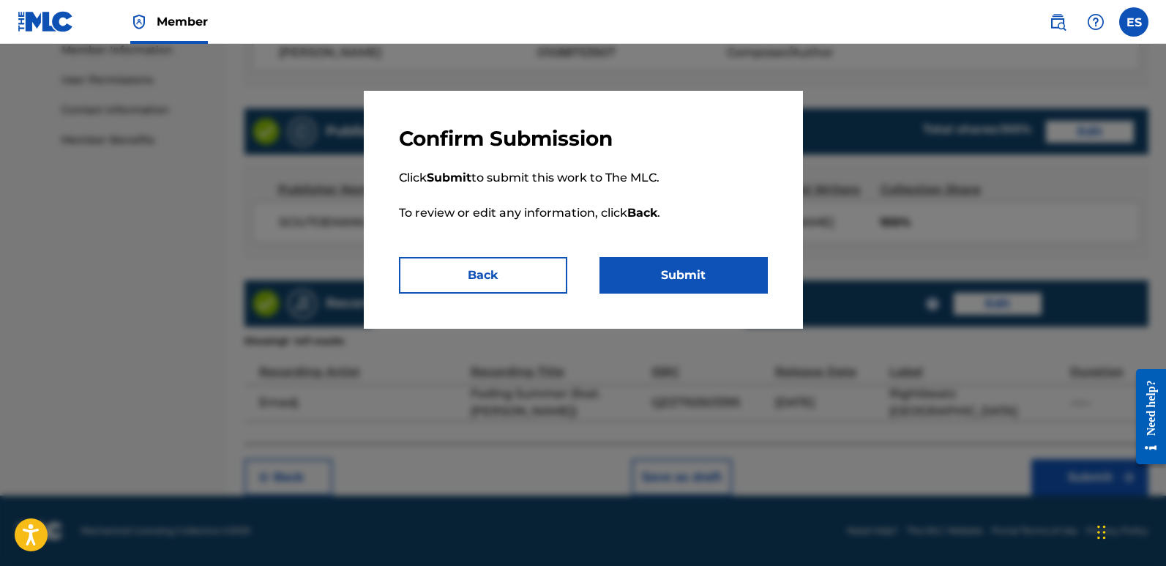
click at [723, 295] on div "Confirm Submission Click Submit to submit this work to The MLC. To review or ed…" at bounding box center [583, 210] width 439 height 238
click at [698, 283] on button "Submit" at bounding box center [684, 275] width 168 height 37
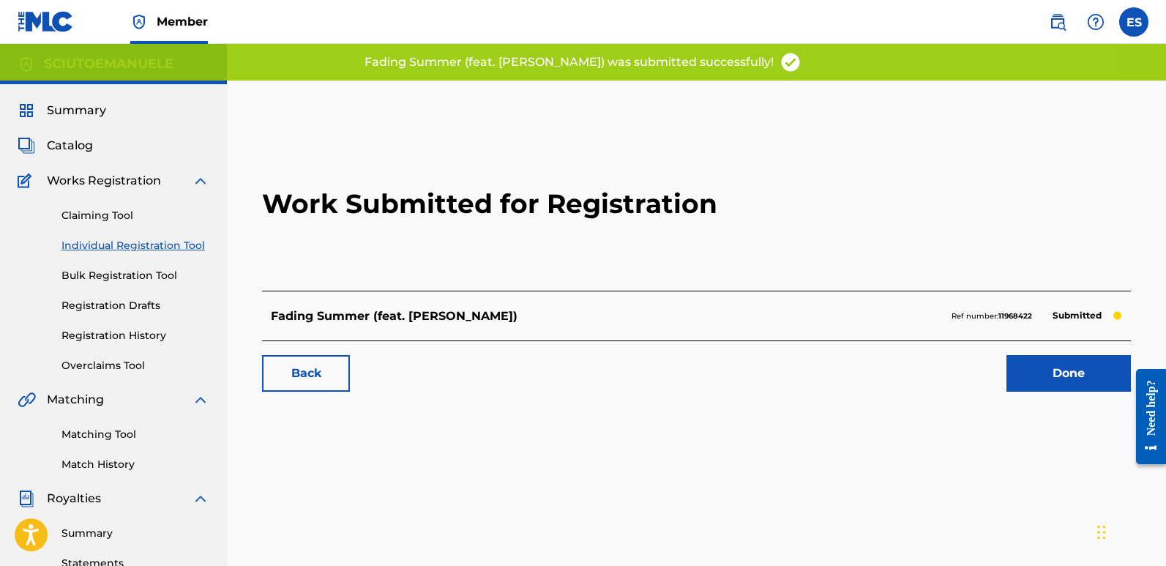
click at [1061, 365] on link "Done" at bounding box center [1069, 373] width 124 height 37
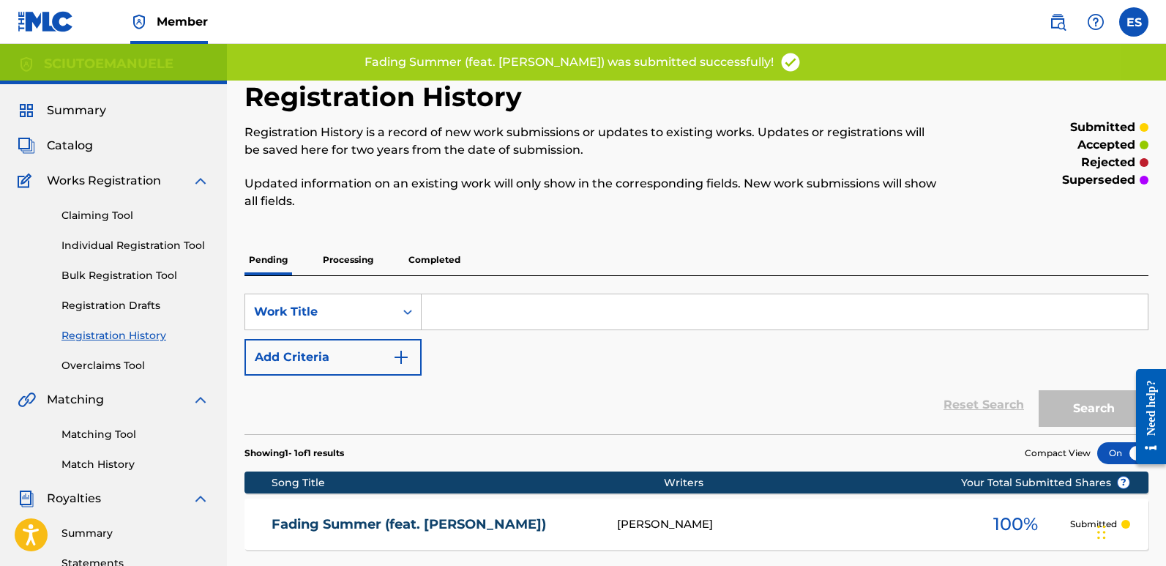
click at [97, 112] on span "Summary" at bounding box center [76, 111] width 59 height 18
